Goal: Task Accomplishment & Management: Manage account settings

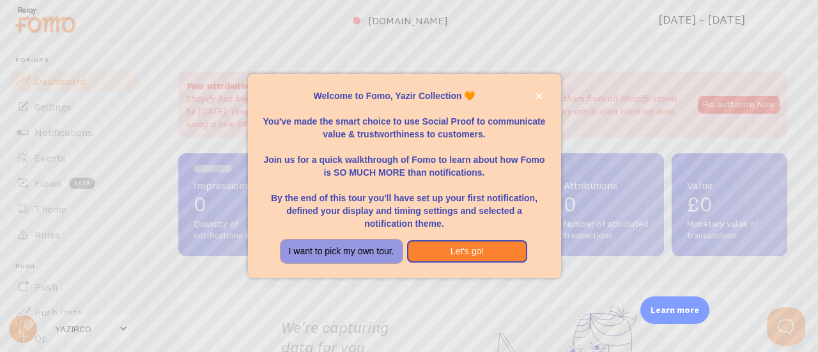
click at [365, 242] on button "I want to pick my own tour." at bounding box center [341, 251] width 121 height 23
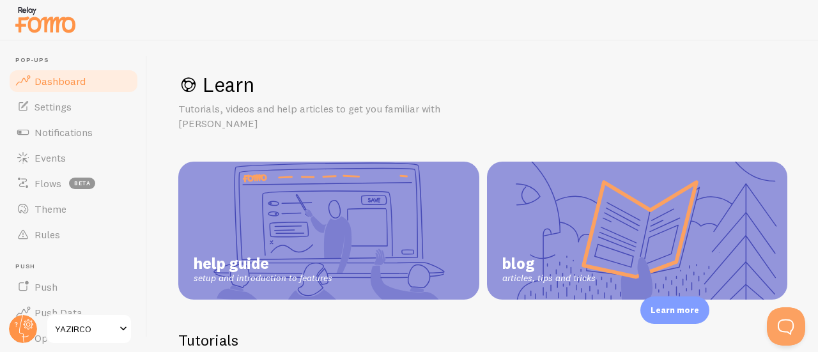
click at [83, 86] on span "Dashboard" at bounding box center [60, 81] width 51 height 13
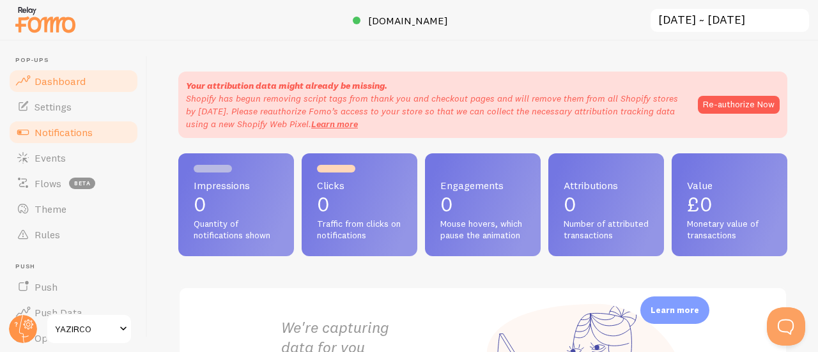
click at [66, 121] on link "Notifications" at bounding box center [74, 132] width 132 height 26
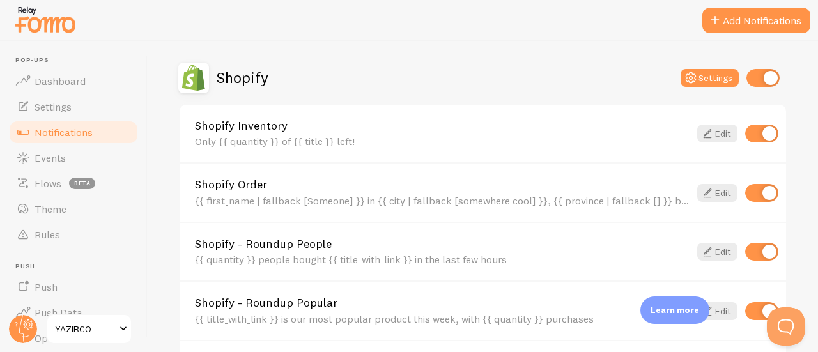
scroll to position [511, 0]
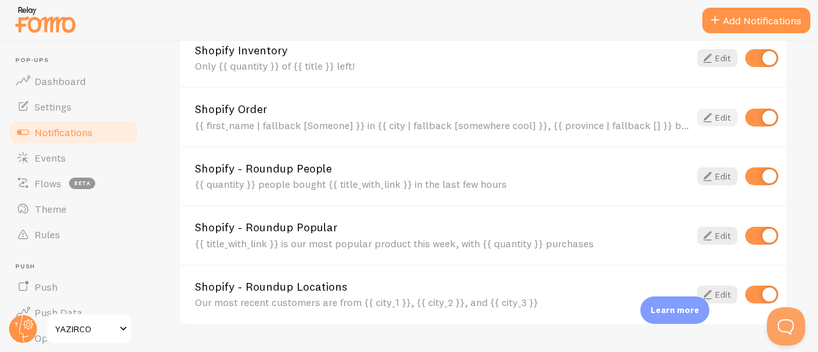
click at [700, 118] on icon at bounding box center [707, 117] width 15 height 15
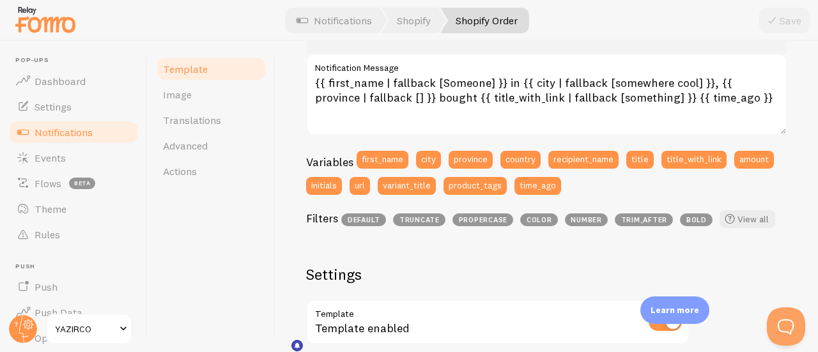
scroll to position [64, 0]
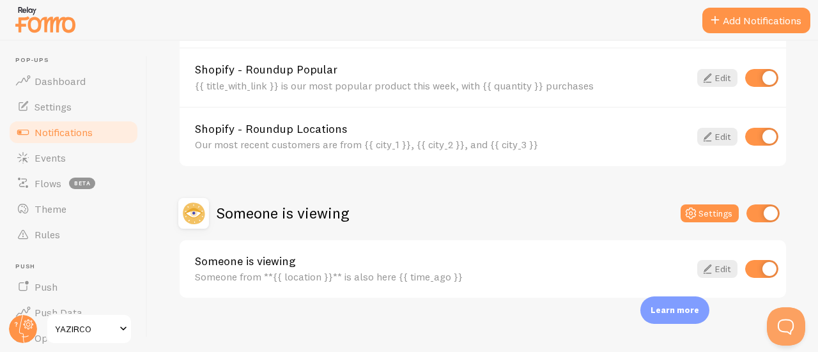
scroll to position [677, 0]
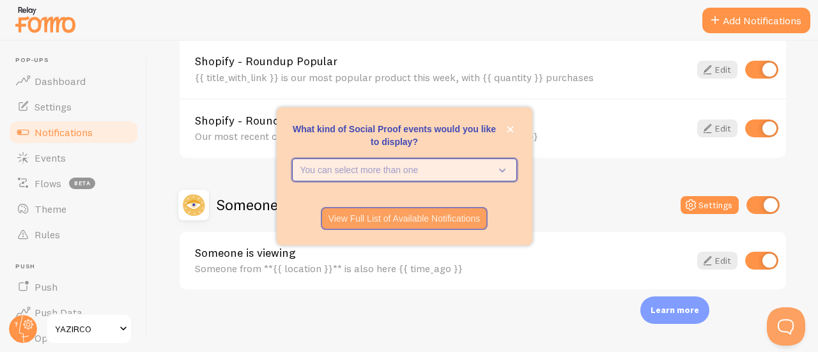
click at [495, 176] on icon "What kind of Social Proof events would you like to display?" at bounding box center [500, 170] width 18 height 14
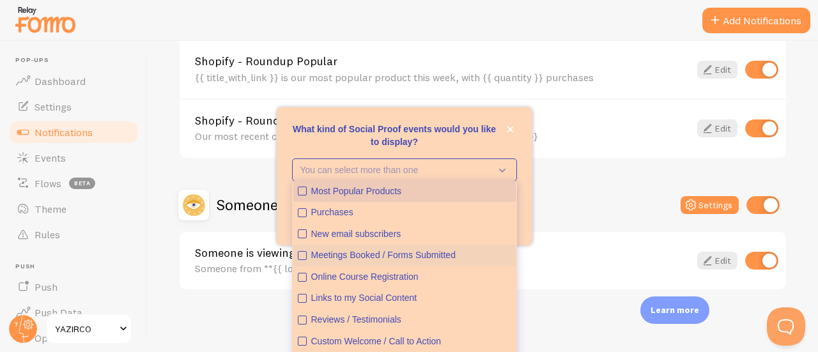
scroll to position [0, 0]
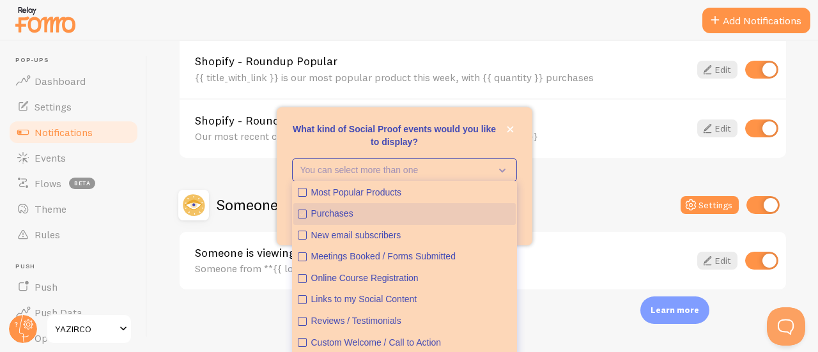
click at [323, 208] on div "Purchases" at bounding box center [411, 214] width 200 height 13
click at [507, 123] on button "close," at bounding box center [510, 129] width 13 height 13
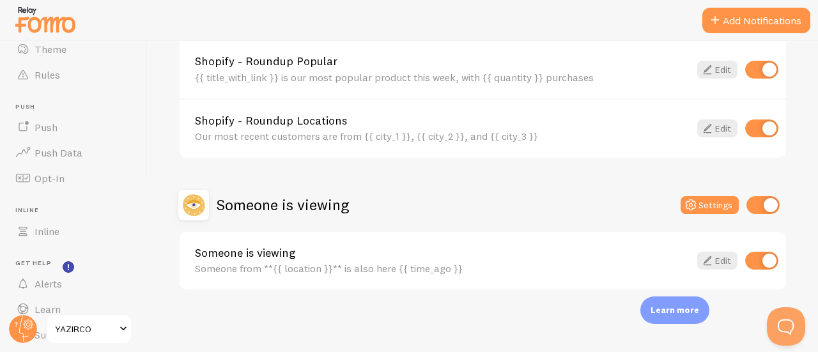
scroll to position [201, 0]
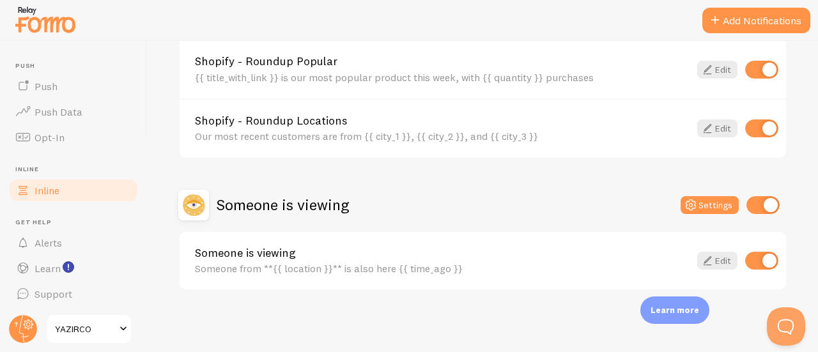
click at [60, 194] on link "Inline" at bounding box center [74, 191] width 132 height 26
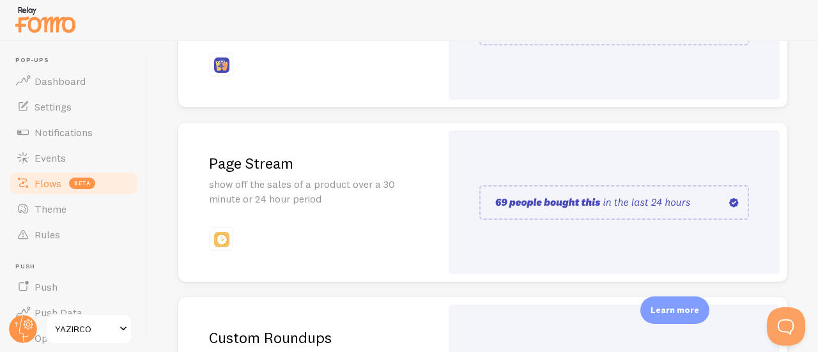
click at [52, 190] on link "Flows beta" at bounding box center [74, 184] width 132 height 26
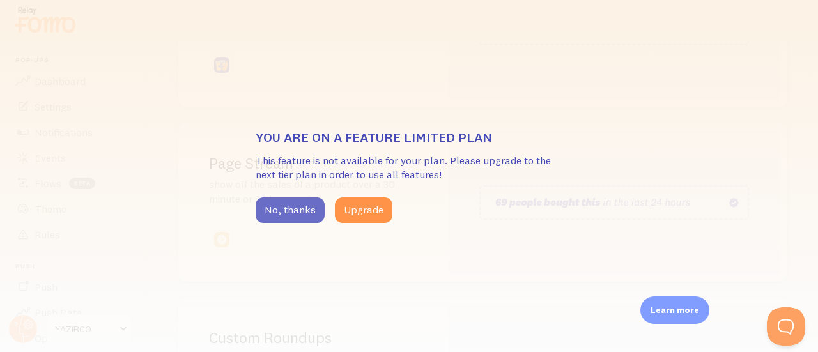
click at [299, 216] on button "No, thanks" at bounding box center [290, 210] width 69 height 26
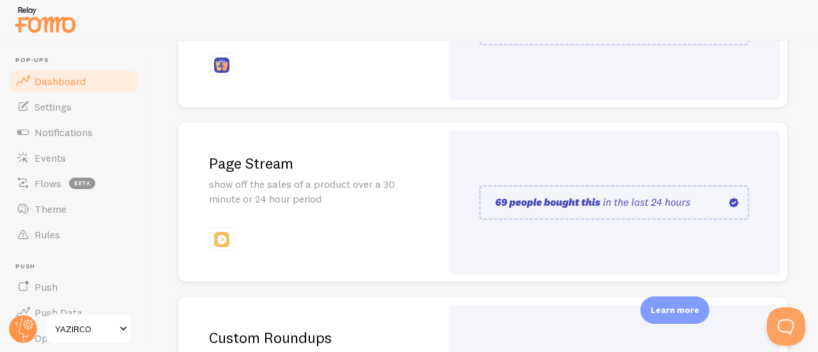
click at [79, 90] on link "Dashboard" at bounding box center [74, 81] width 132 height 26
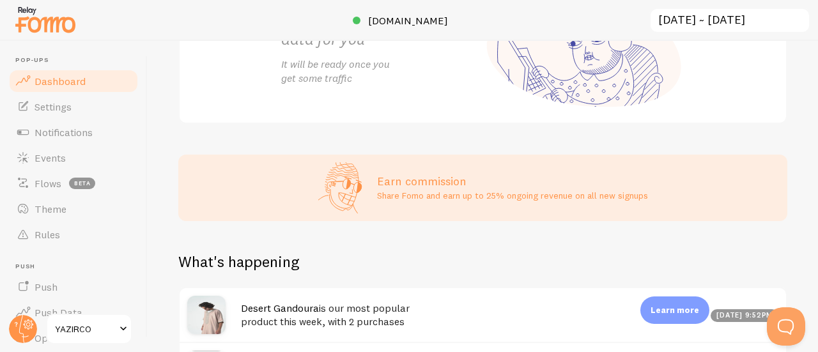
scroll to position [231, 0]
